Goal: Check status

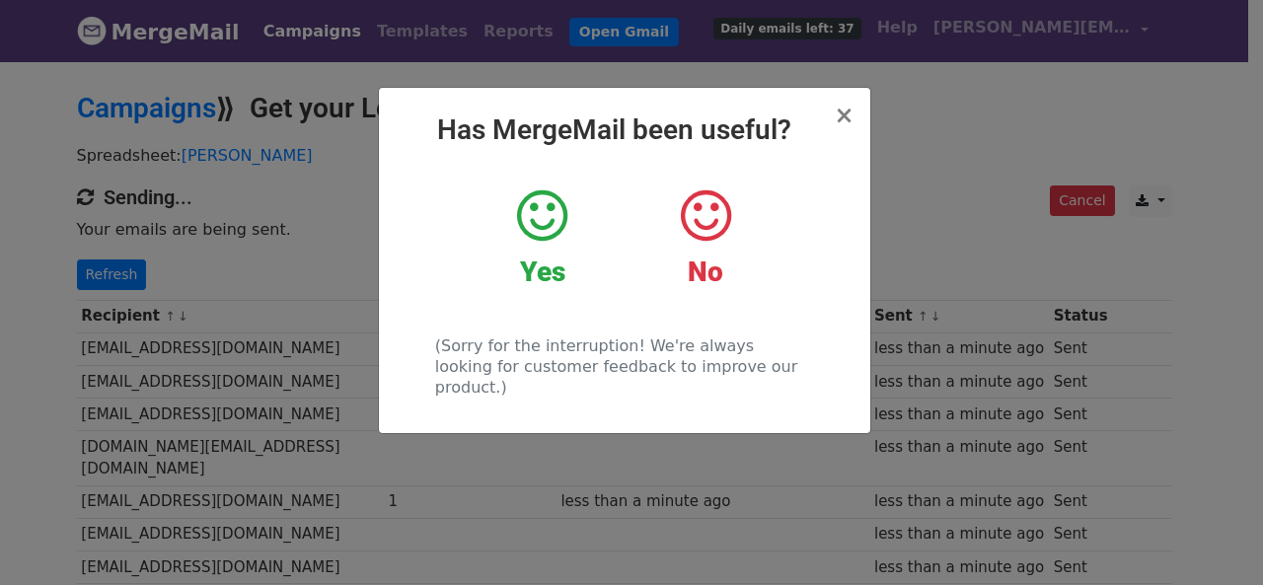
click at [255, 290] on div "× Has MergeMail been useful? Yes No (Sorry for the interruption! We're always l…" at bounding box center [631, 322] width 1263 height 526
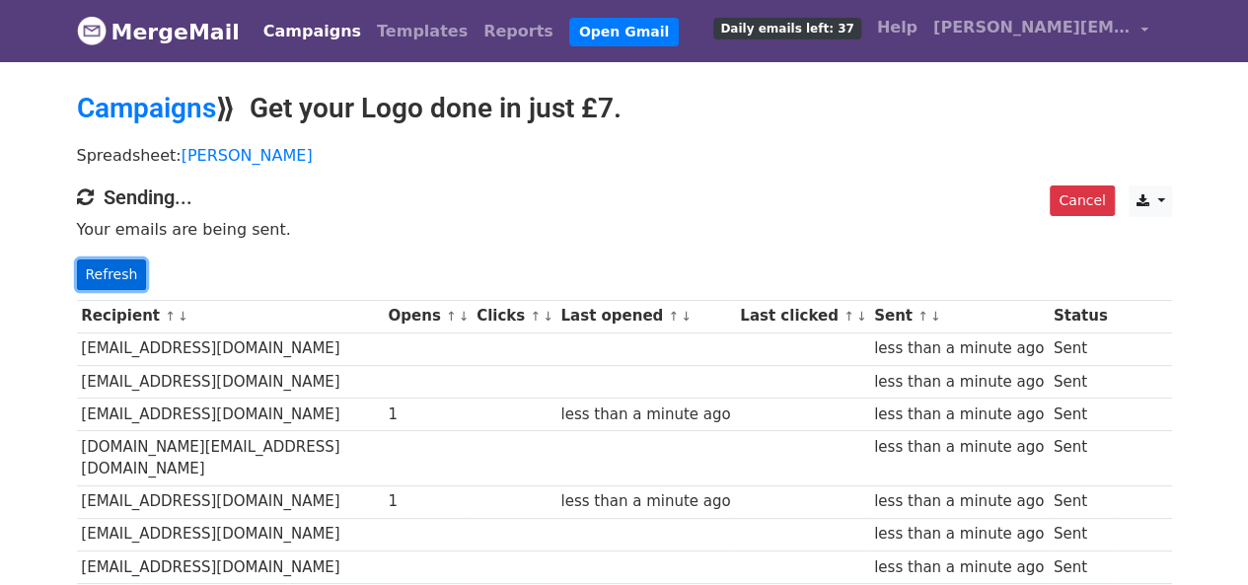
click at [124, 271] on link "Refresh" at bounding box center [112, 274] width 70 height 31
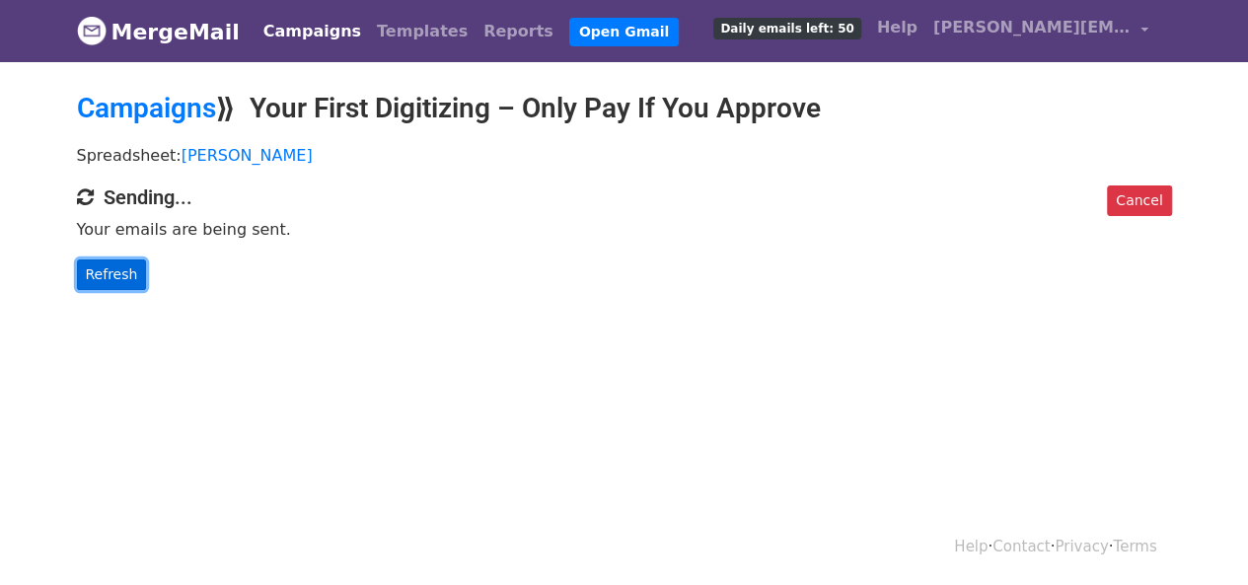
click at [117, 271] on link "Refresh" at bounding box center [112, 274] width 70 height 31
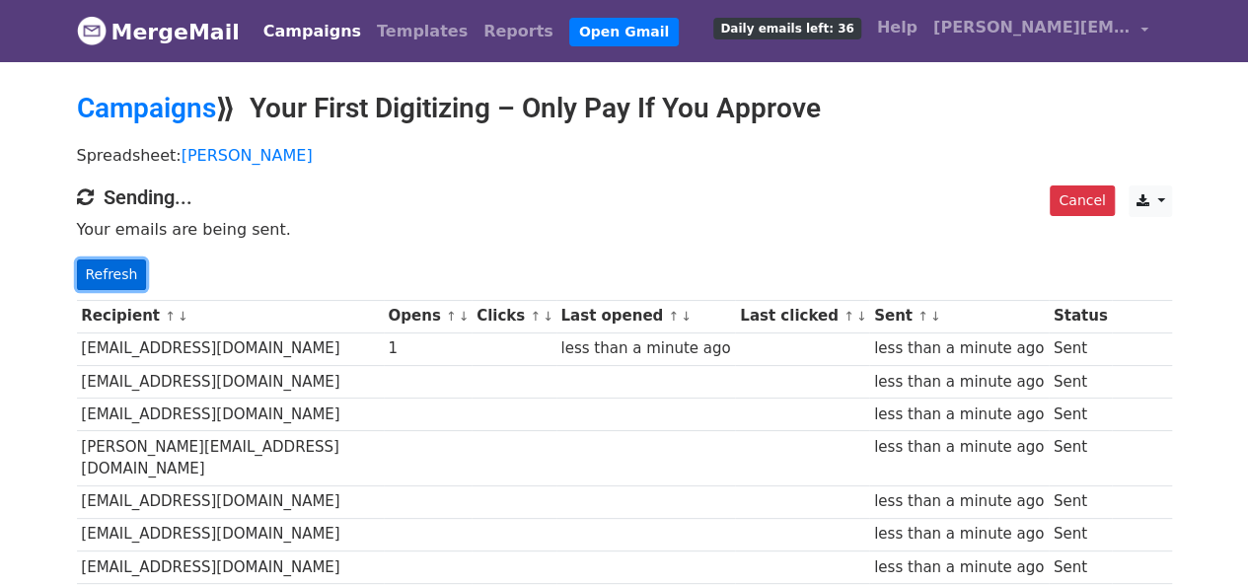
click at [127, 271] on link "Refresh" at bounding box center [112, 274] width 70 height 31
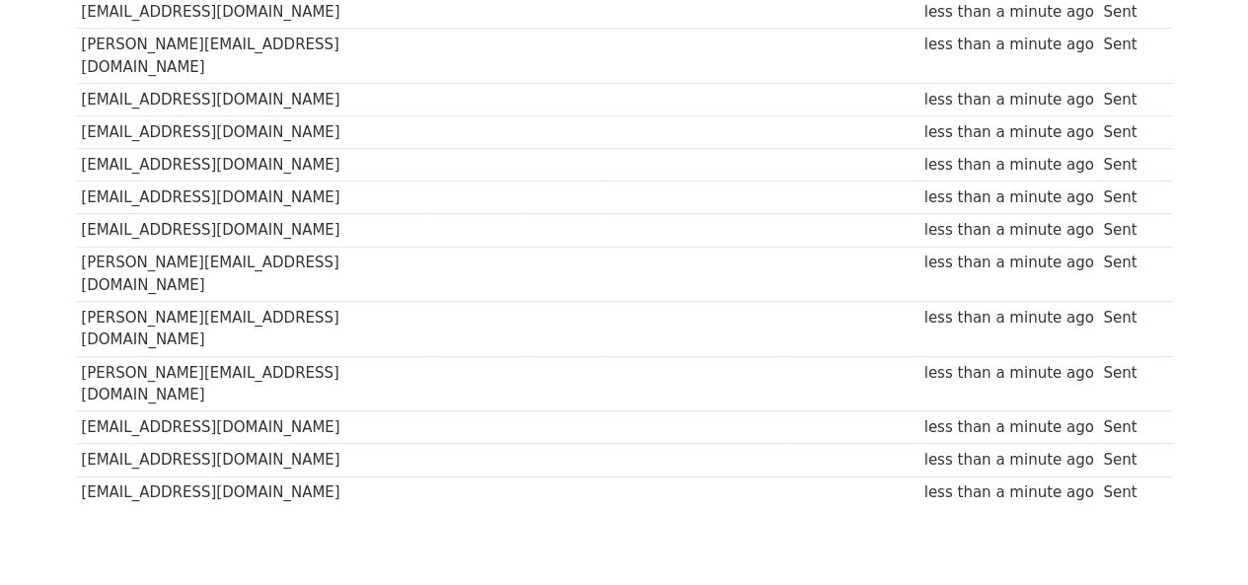
scroll to position [401, 0]
